Goal: Task Accomplishment & Management: Manage account settings

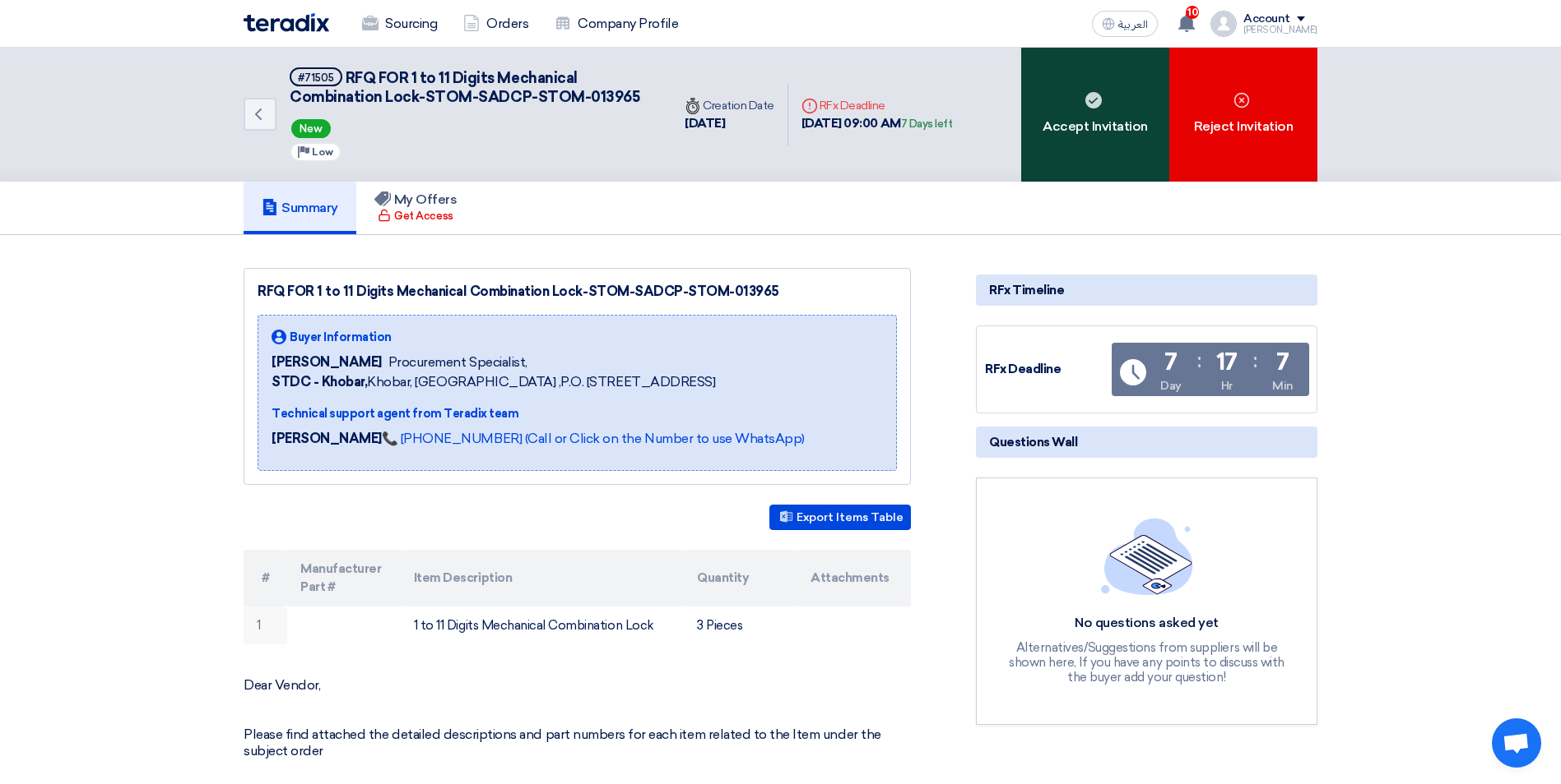
click at [1120, 119] on div "Accept Invitation" at bounding box center [1094, 115] width 149 height 134
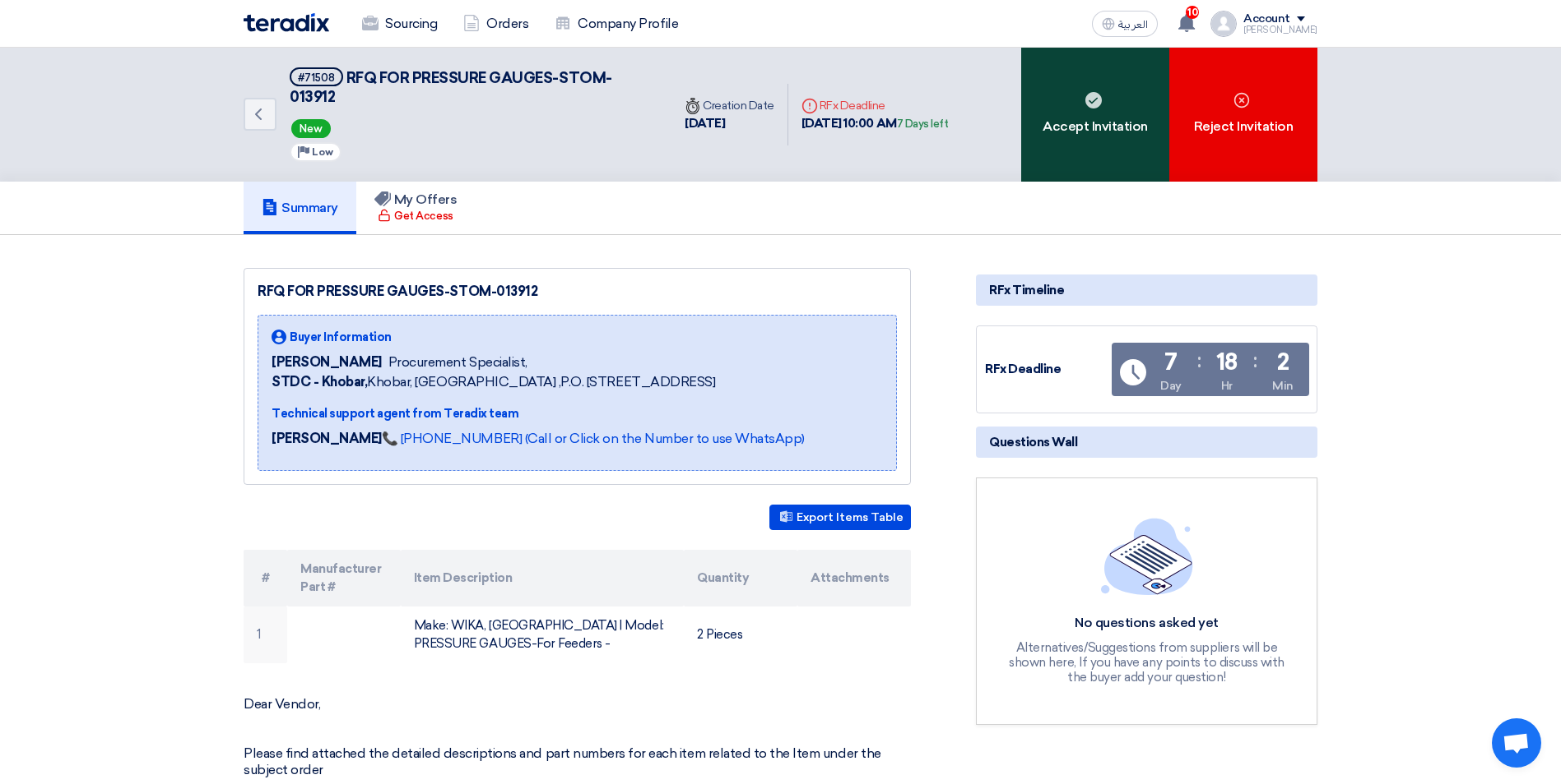
click at [1108, 105] on div "Accept Invitation" at bounding box center [1094, 115] width 149 height 134
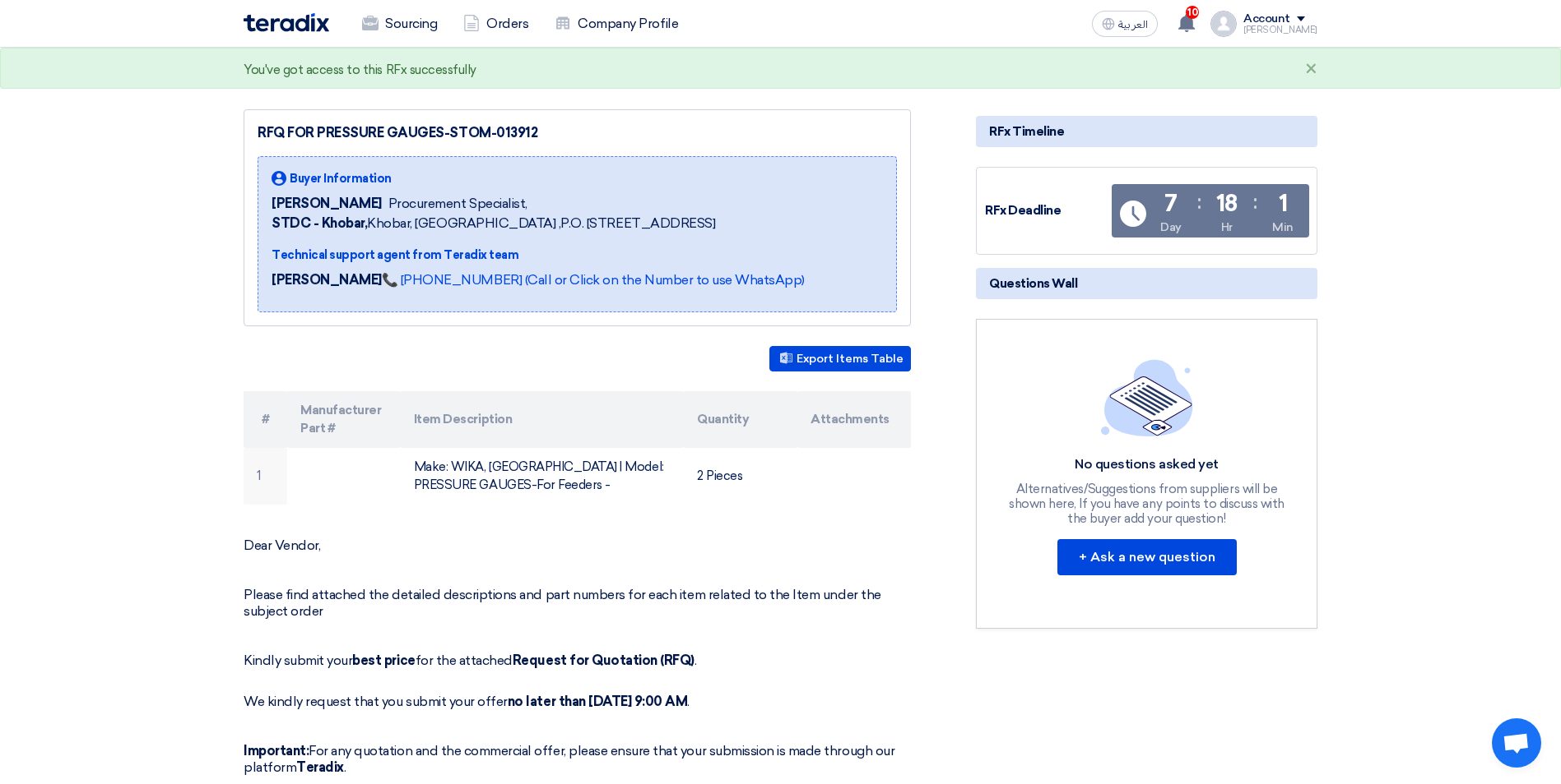
scroll to position [164, 0]
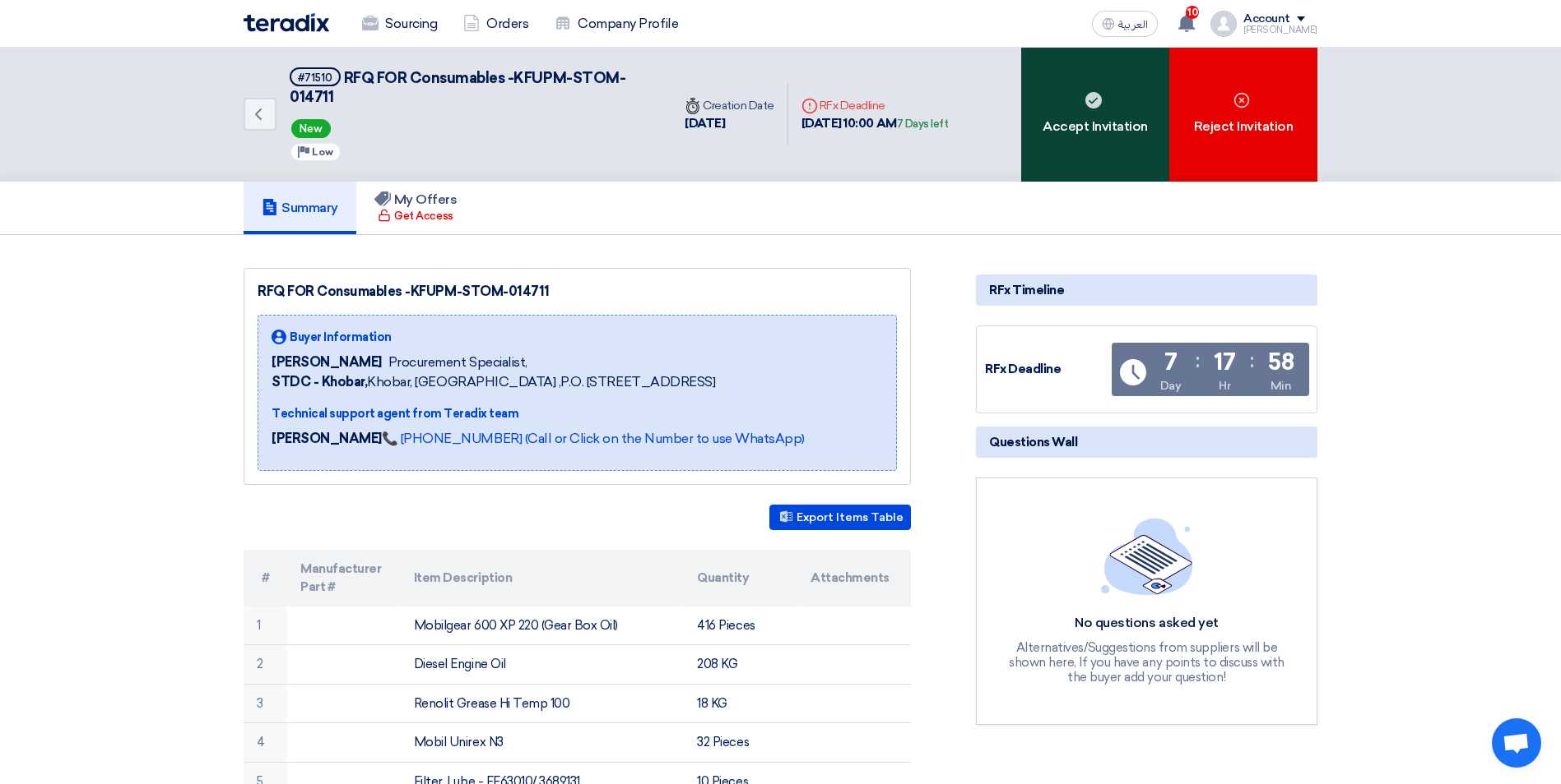
click at [1096, 141] on div "Accept Invitation" at bounding box center [1094, 115] width 149 height 134
